Goal: Transaction & Acquisition: Download file/media

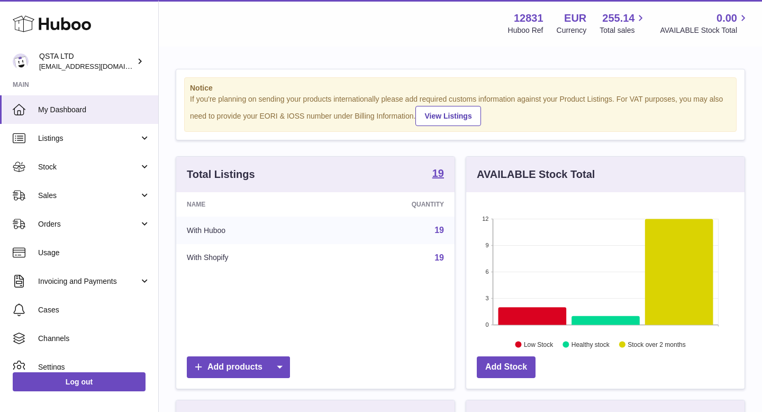
scroll to position [165, 278]
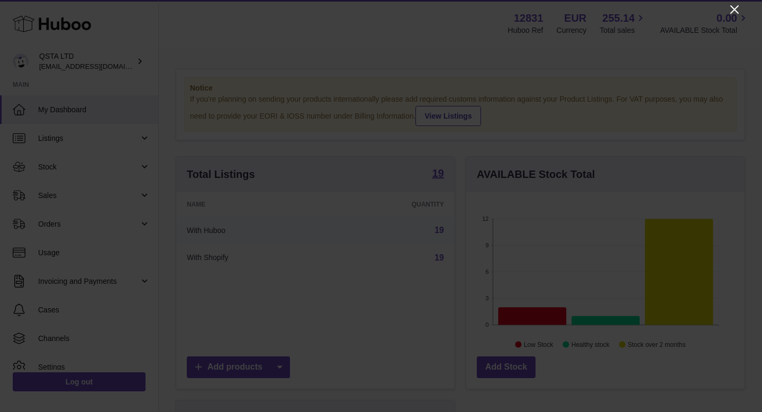
click at [738, 11] on icon "Close" at bounding box center [734, 9] width 13 height 13
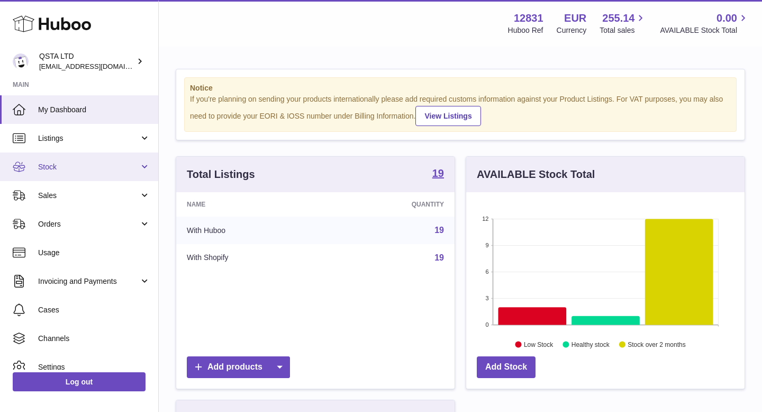
click at [61, 163] on span "Stock" at bounding box center [88, 167] width 101 height 10
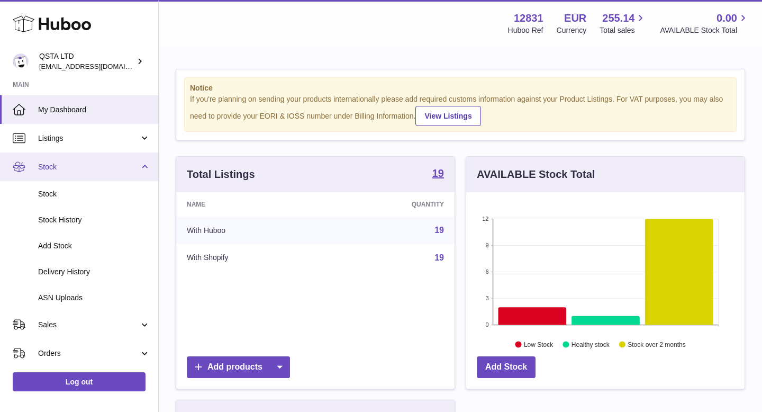
click at [82, 161] on link "Stock" at bounding box center [79, 166] width 158 height 29
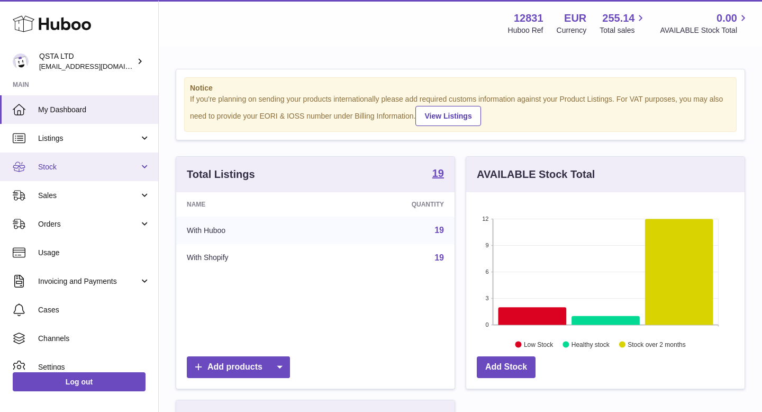
click at [93, 169] on span "Stock" at bounding box center [88, 167] width 101 height 10
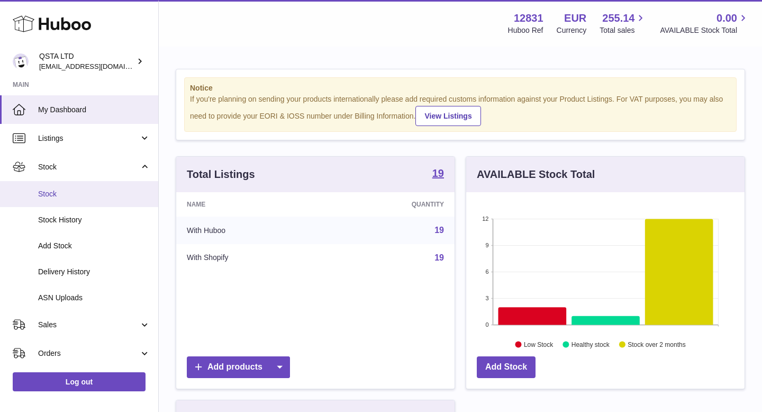
click at [80, 196] on span "Stock" at bounding box center [94, 194] width 112 height 10
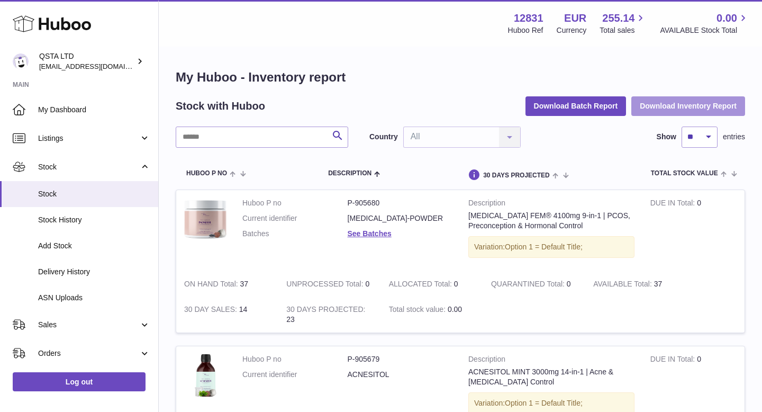
click at [664, 108] on button "Download Inventory Report" at bounding box center [688, 105] width 114 height 19
